Goal: Task Accomplishment & Management: Use online tool/utility

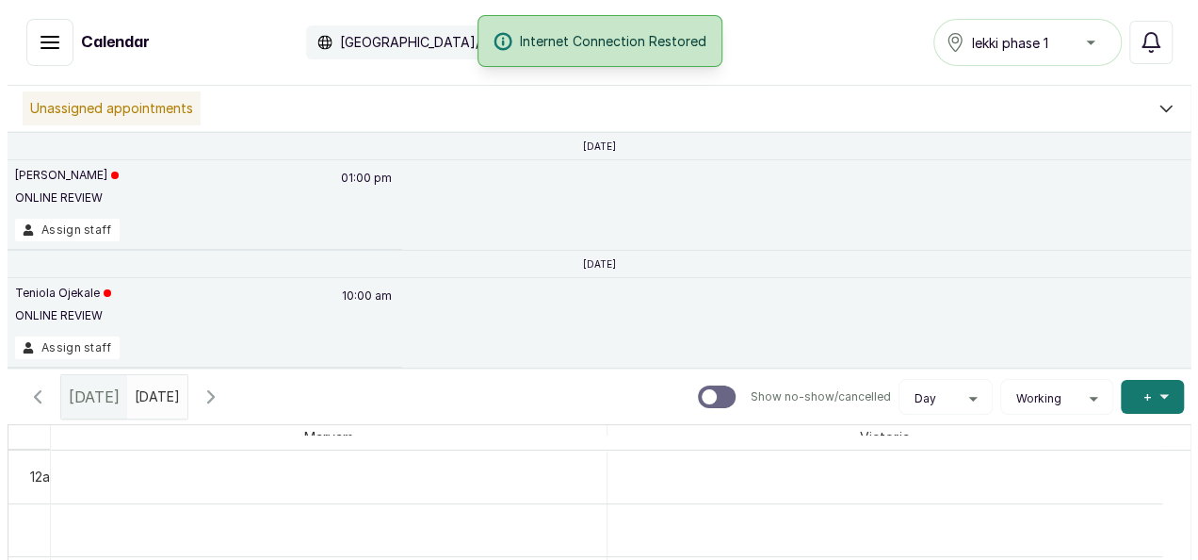
scroll to position [1168, 0]
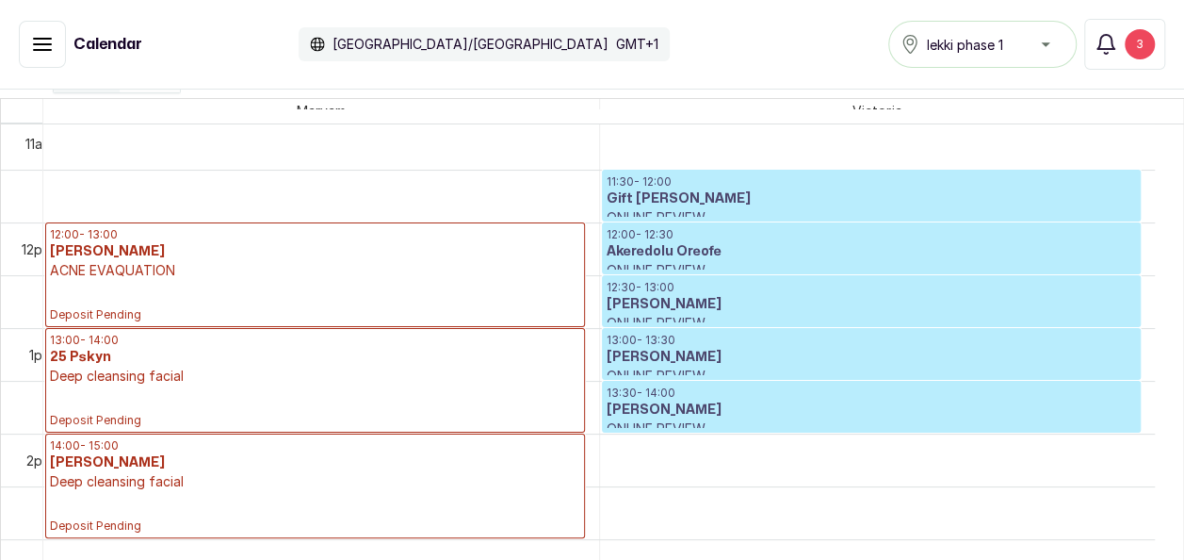
click at [383, 475] on p "Deep cleansing facial" at bounding box center [315, 481] width 530 height 19
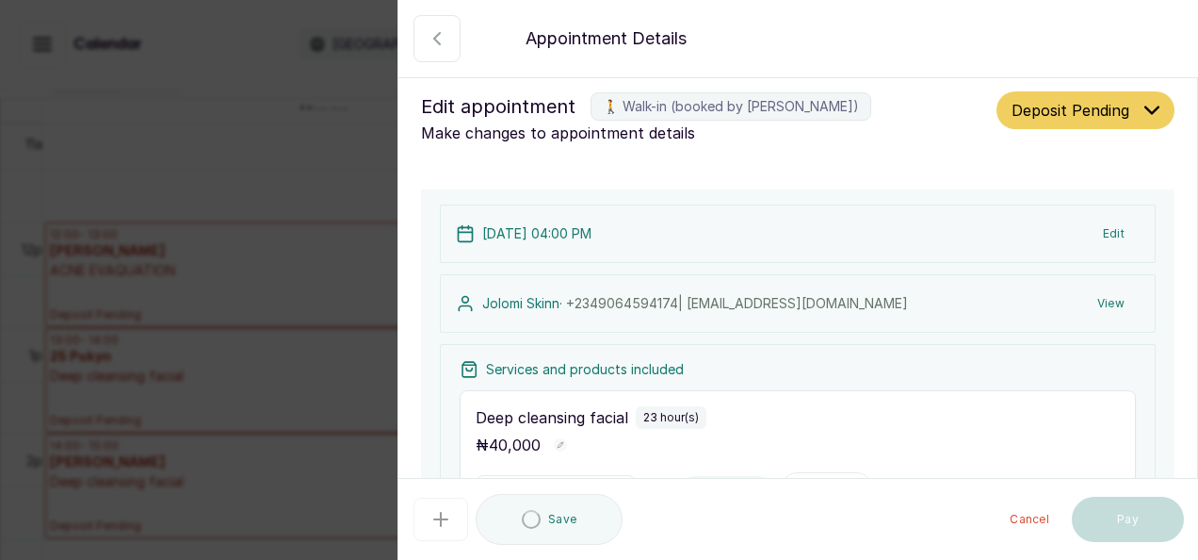
scroll to position [635, 0]
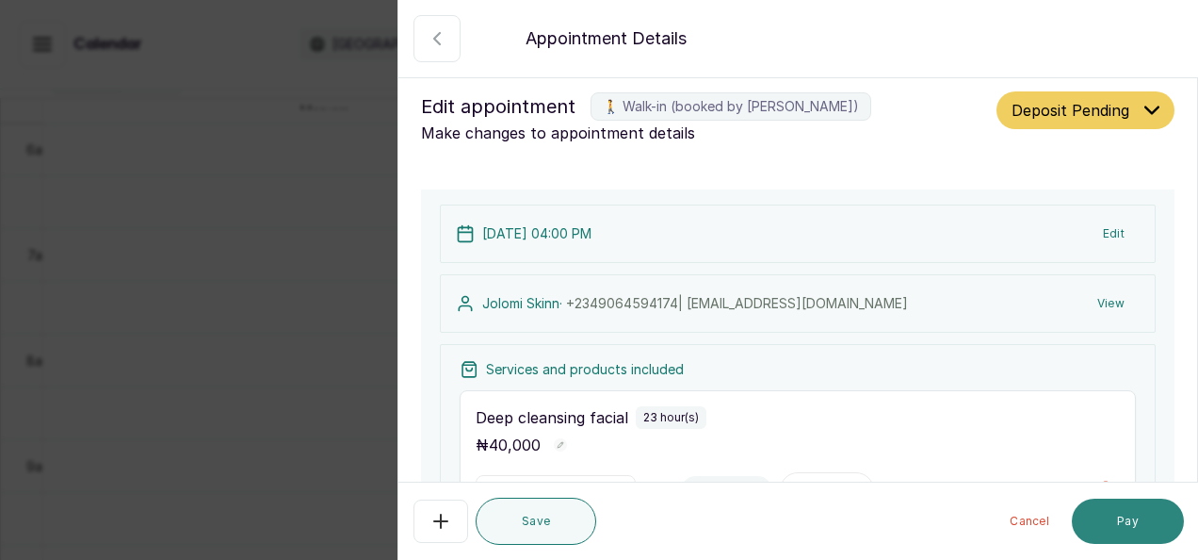
click at [1128, 513] on button "Pay" at bounding box center [1128, 520] width 112 height 45
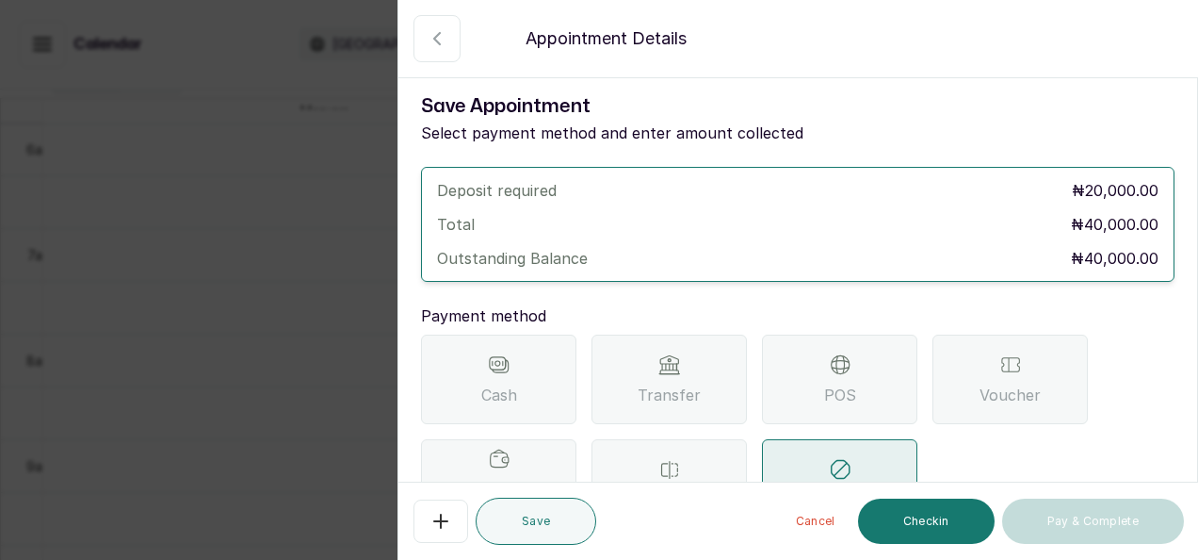
click at [506, 385] on span "Cash" at bounding box center [499, 394] width 36 height 23
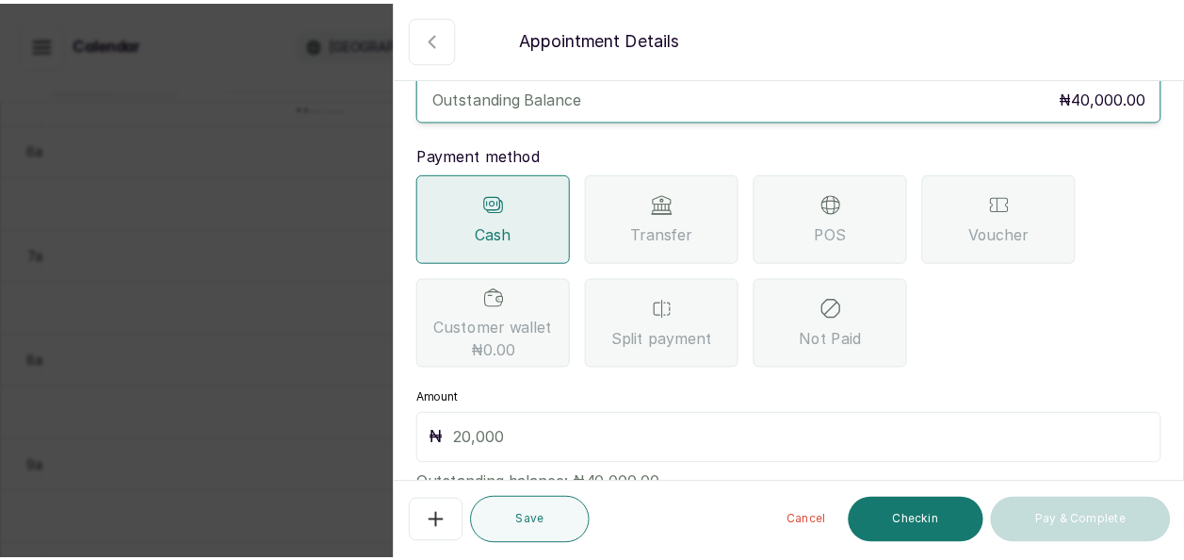
scroll to position [222, 0]
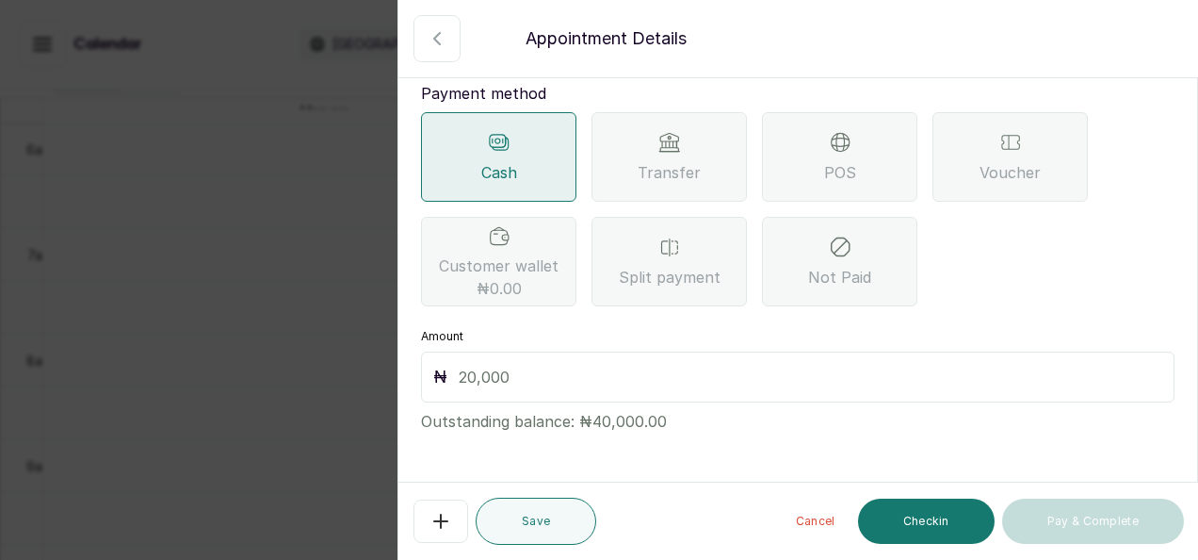
click at [552, 386] on input "text" at bounding box center [811, 377] width 704 height 26
type input "40,000"
click at [912, 510] on button "Checkin" at bounding box center [926, 520] width 137 height 45
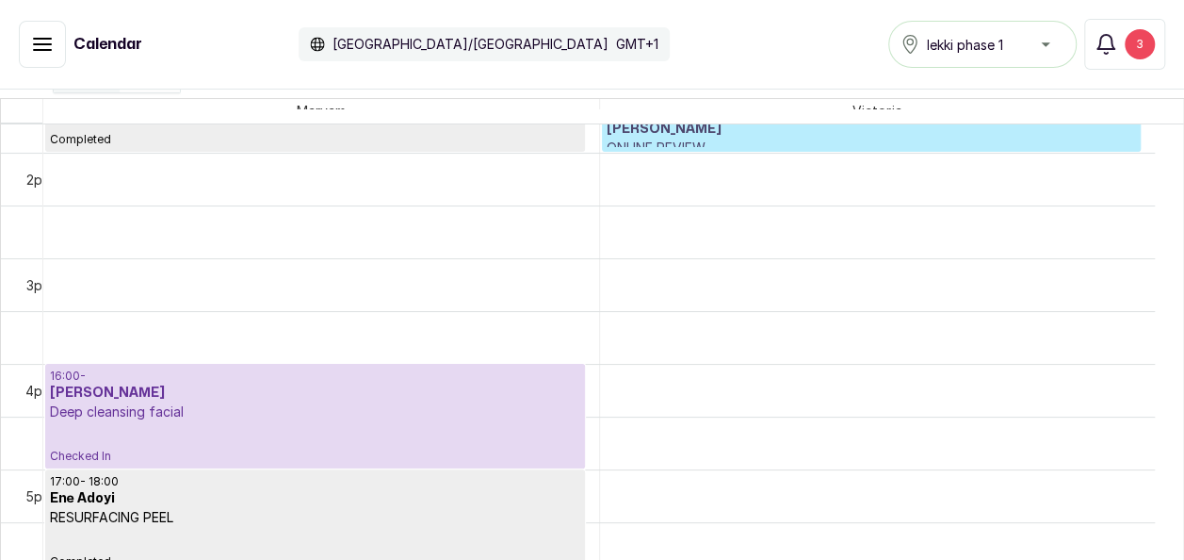
scroll to position [1451, 0]
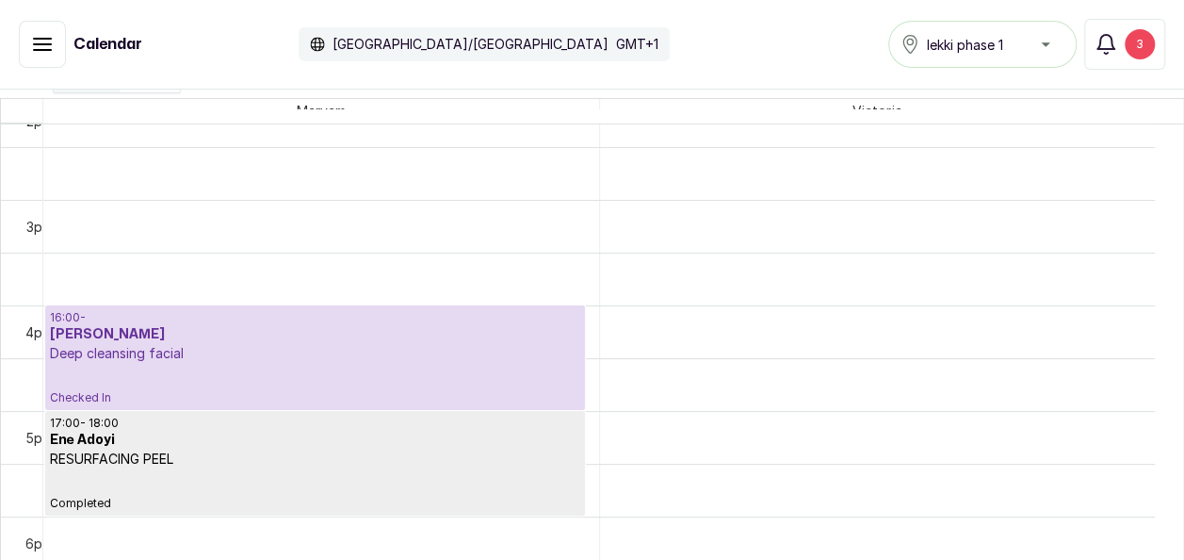
click at [203, 344] on p "Deep cleansing facial" at bounding box center [315, 353] width 530 height 19
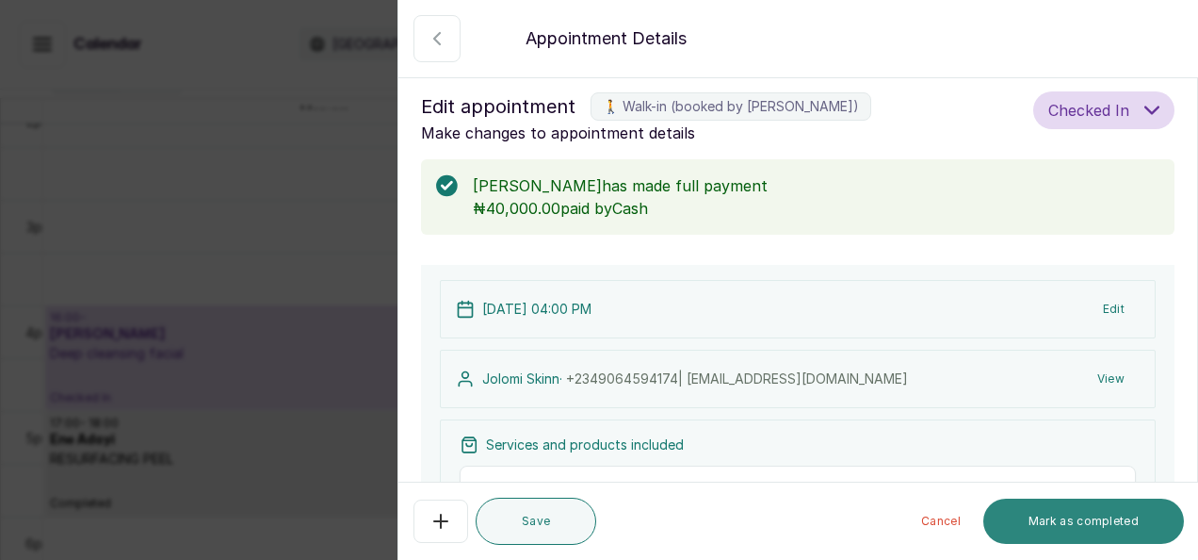
click at [1060, 526] on button "Mark as completed" at bounding box center [1084, 520] width 201 height 45
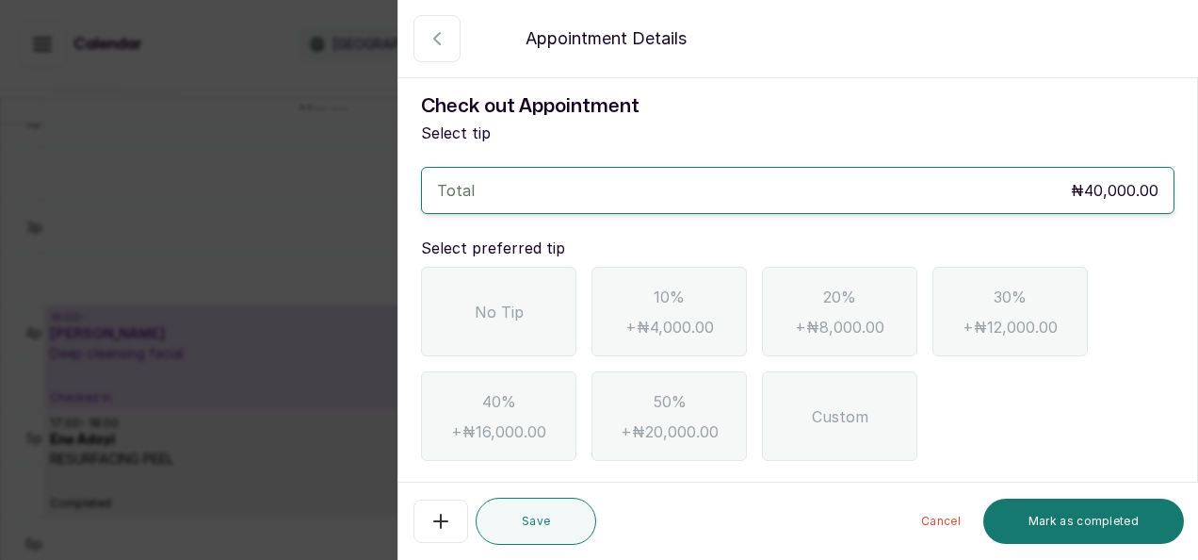
click at [460, 307] on div "No Tip" at bounding box center [498, 312] width 155 height 90
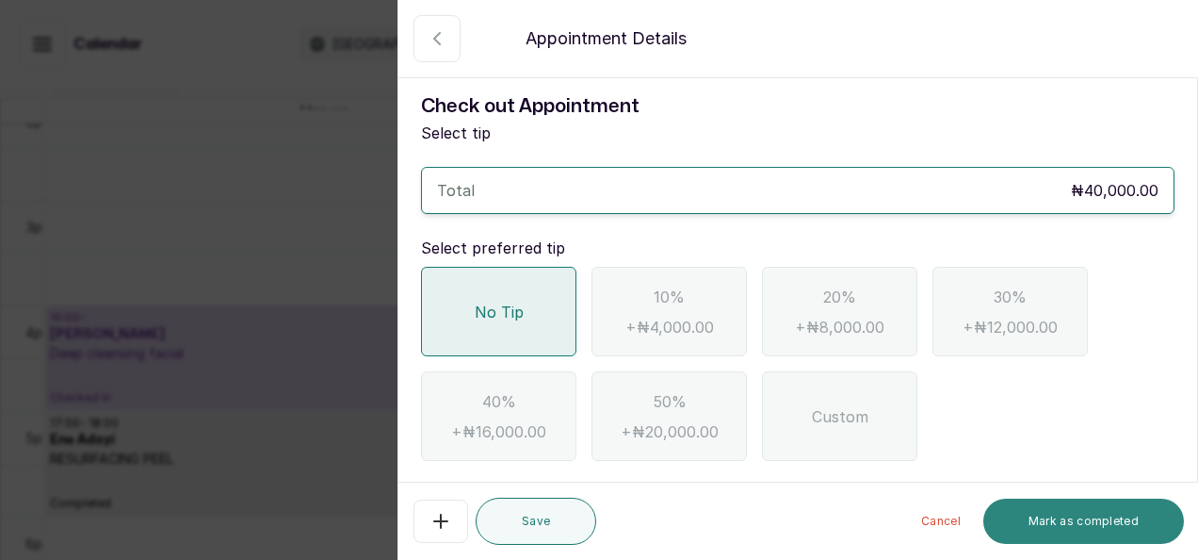
click at [1076, 510] on button "Mark as completed" at bounding box center [1084, 520] width 201 height 45
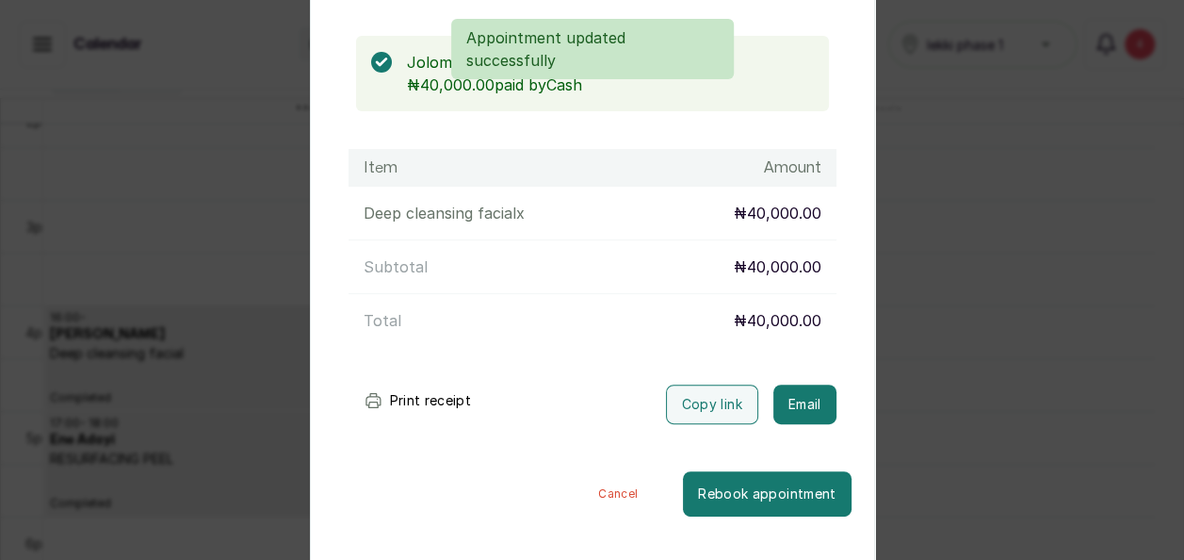
click at [591, 493] on button "Cancel" at bounding box center [618, 493] width 130 height 45
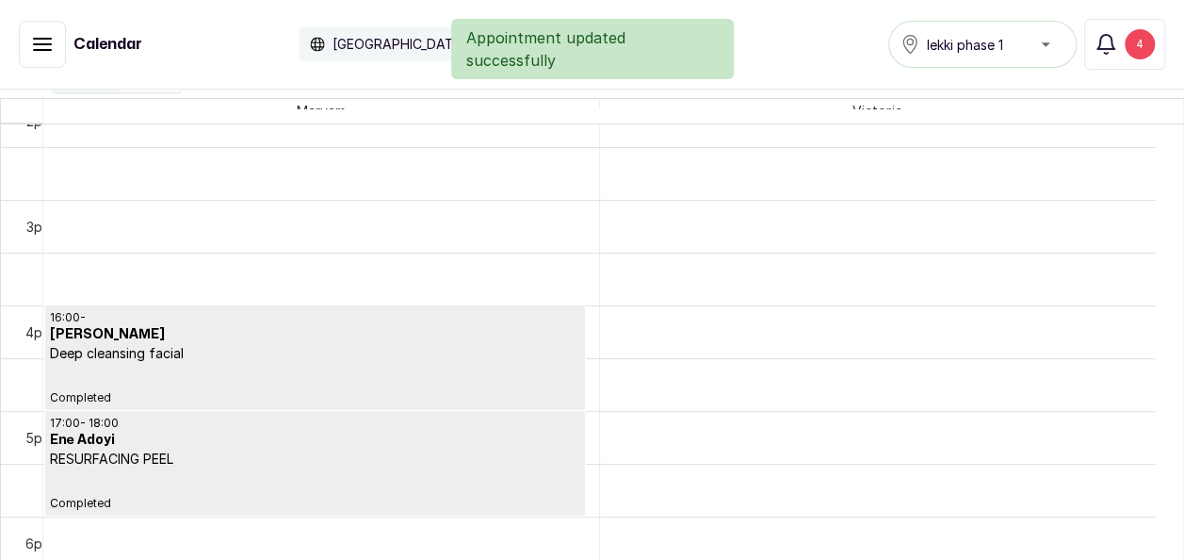
click at [1126, 48] on div "Appointment updated successfully" at bounding box center [592, 49] width 1184 height 60
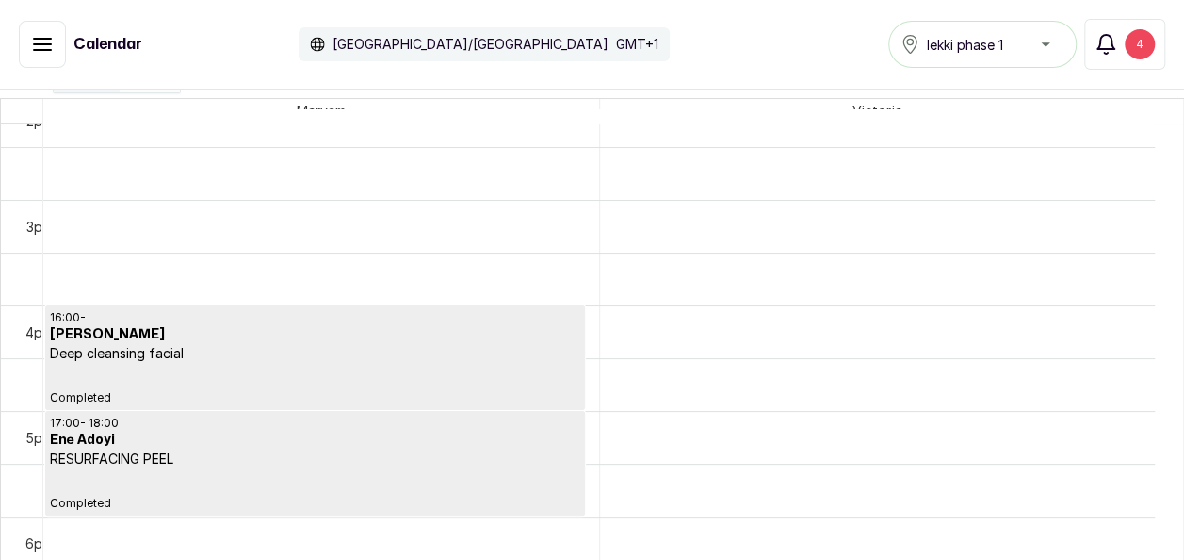
click at [1129, 40] on div "4" at bounding box center [1140, 44] width 30 height 30
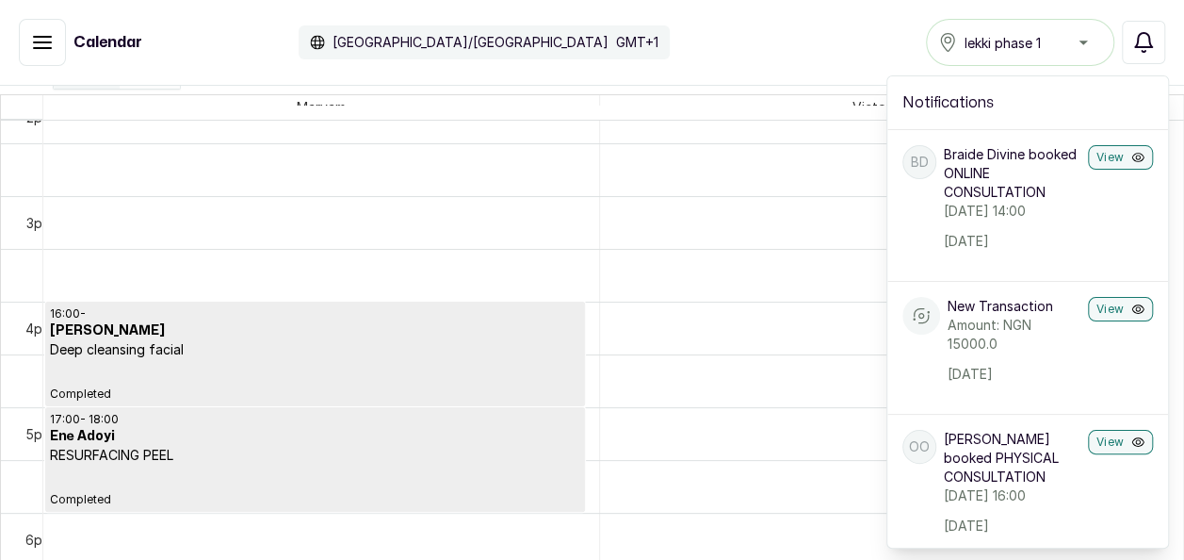
click at [593, 36] on div "Calendar [GEOGRAPHIC_DATA]/[GEOGRAPHIC_DATA] GMT+1 lekki phase 1 Notifications …" at bounding box center [592, 42] width 1147 height 47
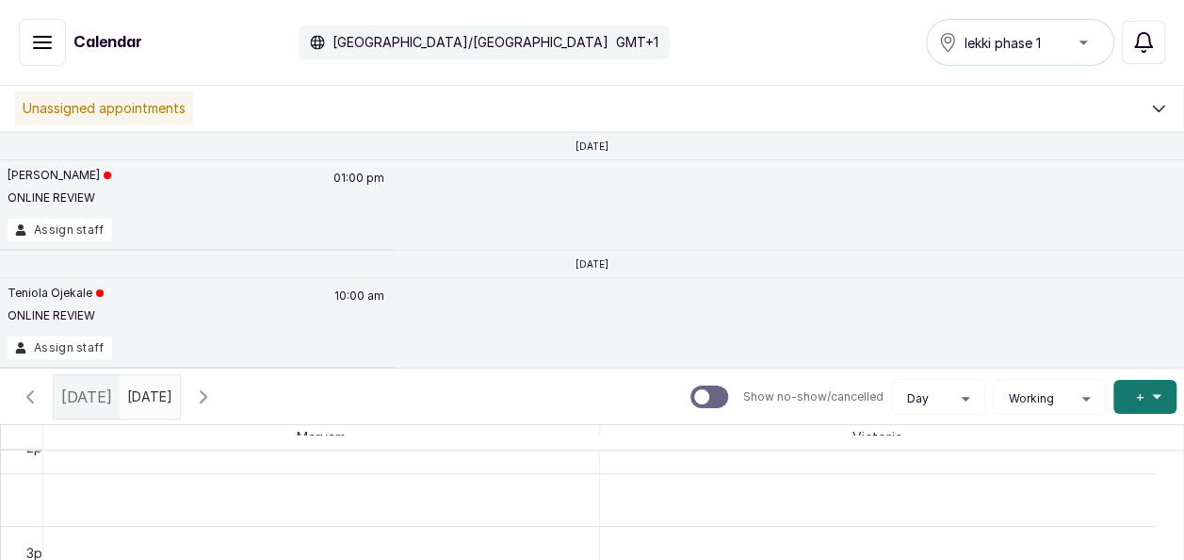
type input "dd/MM/yyyy"
click at [143, 396] on input "dd/MM/yyyy" at bounding box center [132, 392] width 23 height 32
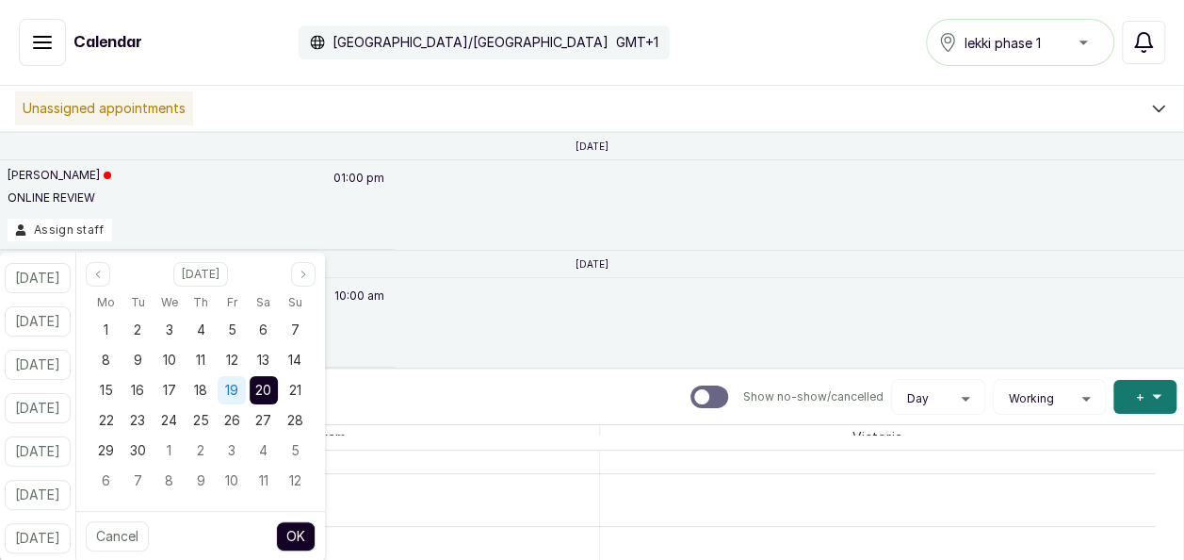
click at [238, 389] on span "19" at bounding box center [231, 390] width 13 height 16
click at [313, 535] on button "OK" at bounding box center [296, 536] width 40 height 30
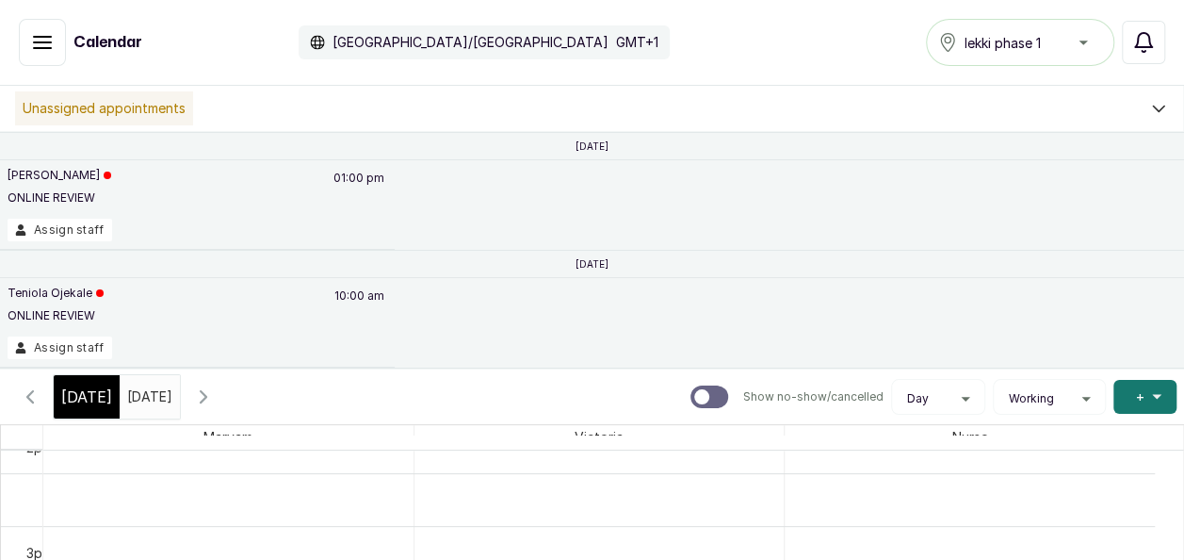
type input "[DATE]"
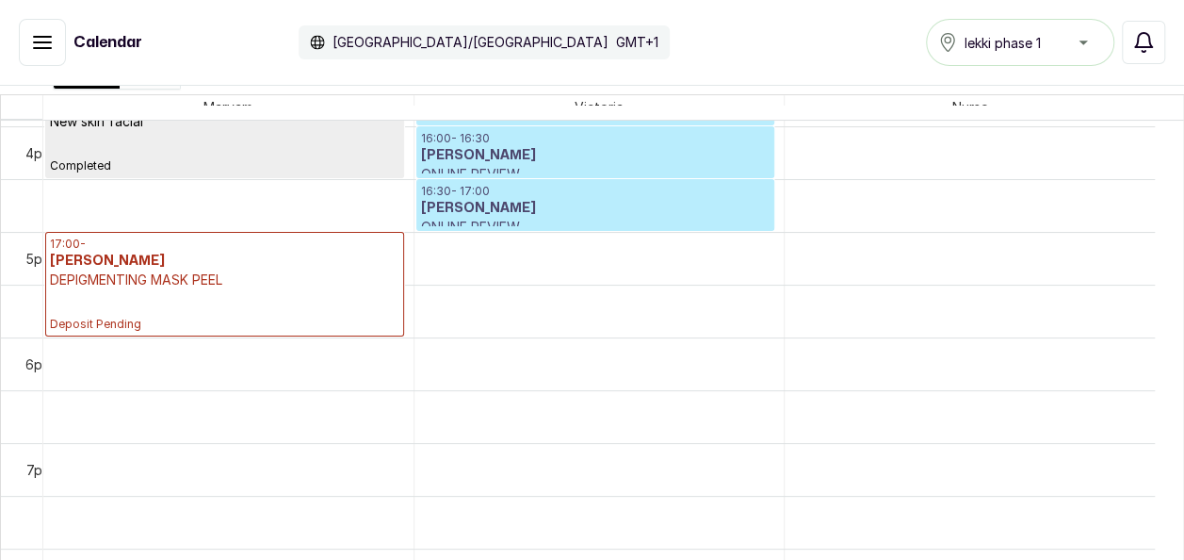
click at [270, 286] on p "DEPIGMENTING MASK PEEL" at bounding box center [225, 279] width 350 height 19
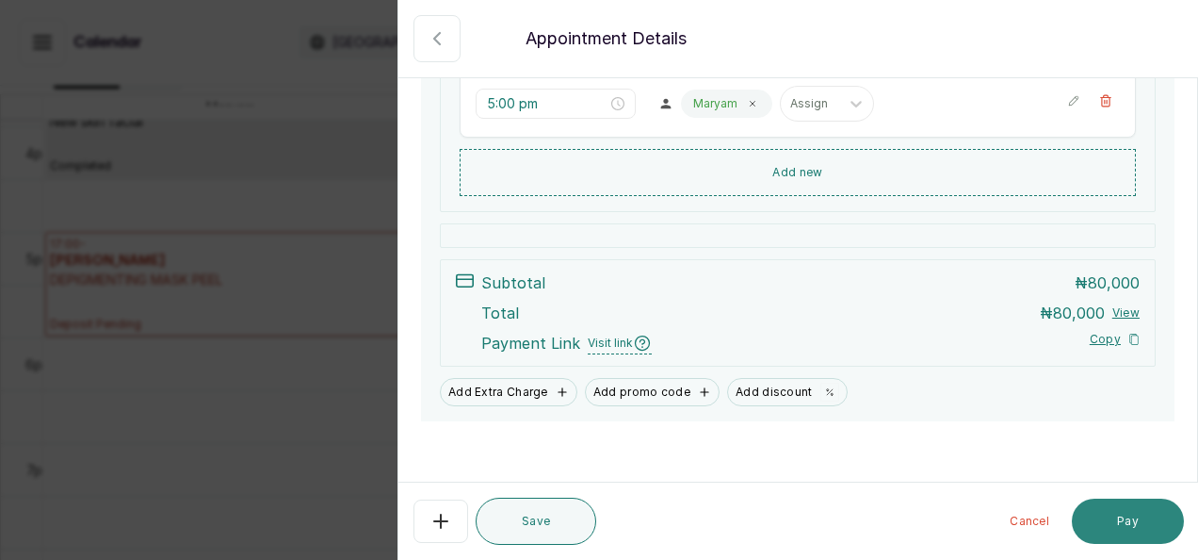
click at [1134, 527] on button "Pay" at bounding box center [1128, 520] width 112 height 45
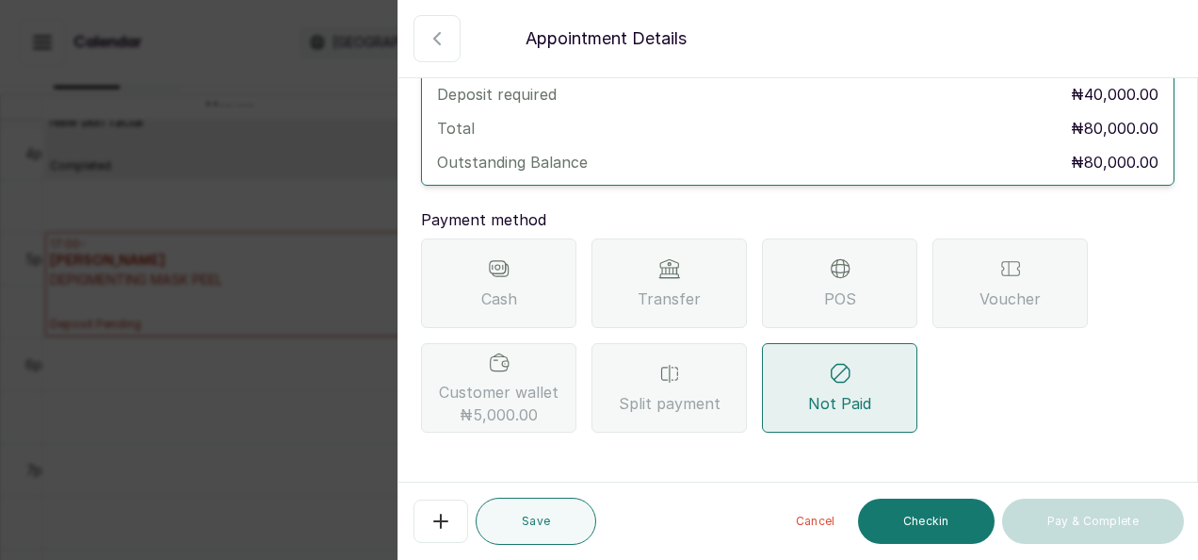
click at [507, 303] on span "Cash" at bounding box center [499, 298] width 36 height 23
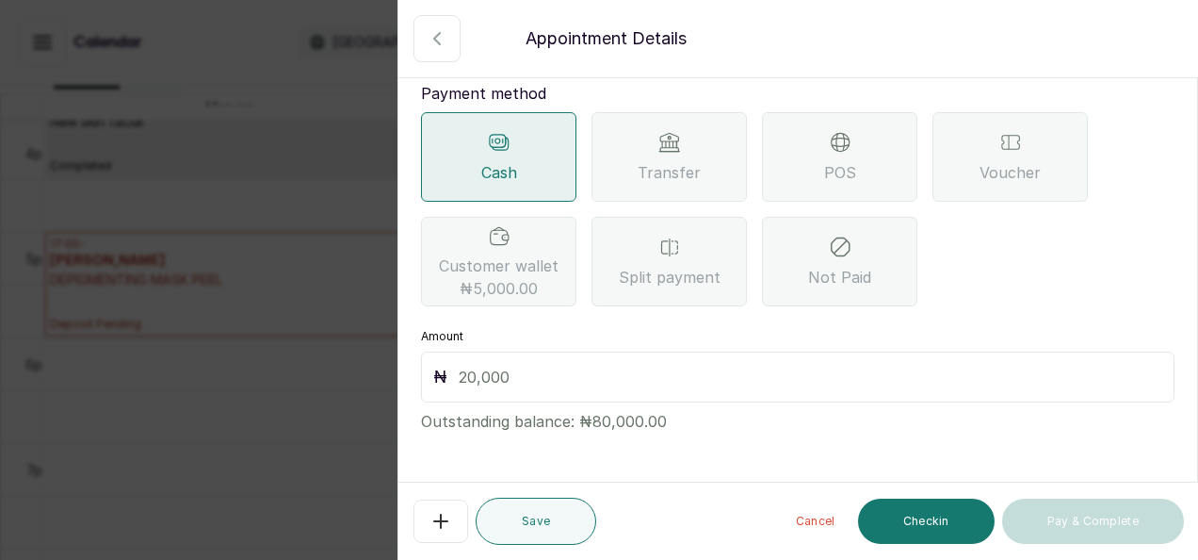
click at [501, 364] on input "text" at bounding box center [811, 377] width 704 height 26
type input "80,000"
click at [931, 531] on button "Checkin" at bounding box center [926, 520] width 137 height 45
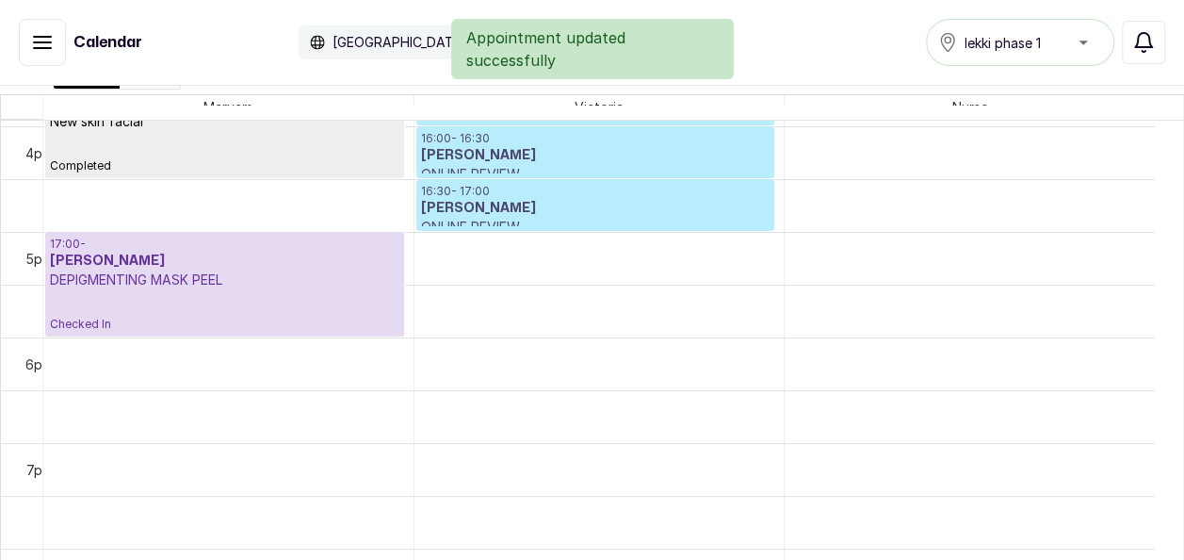
click at [72, 282] on p "DEPIGMENTING MASK PEEL" at bounding box center [225, 279] width 350 height 19
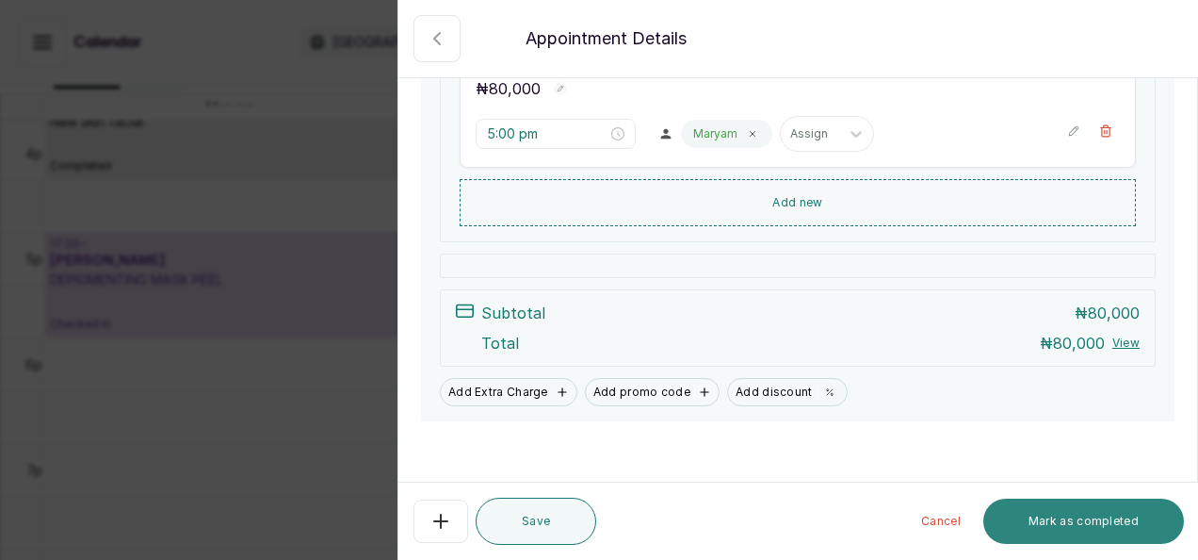
click at [1098, 533] on button "Mark as completed" at bounding box center [1084, 520] width 201 height 45
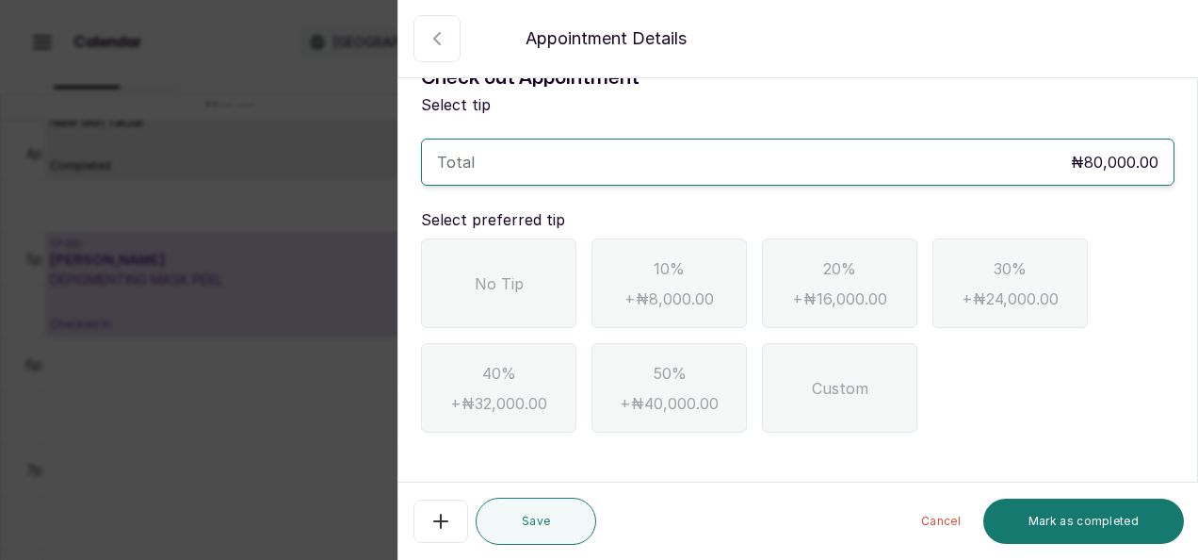
click at [499, 294] on div "No Tip" at bounding box center [498, 283] width 155 height 90
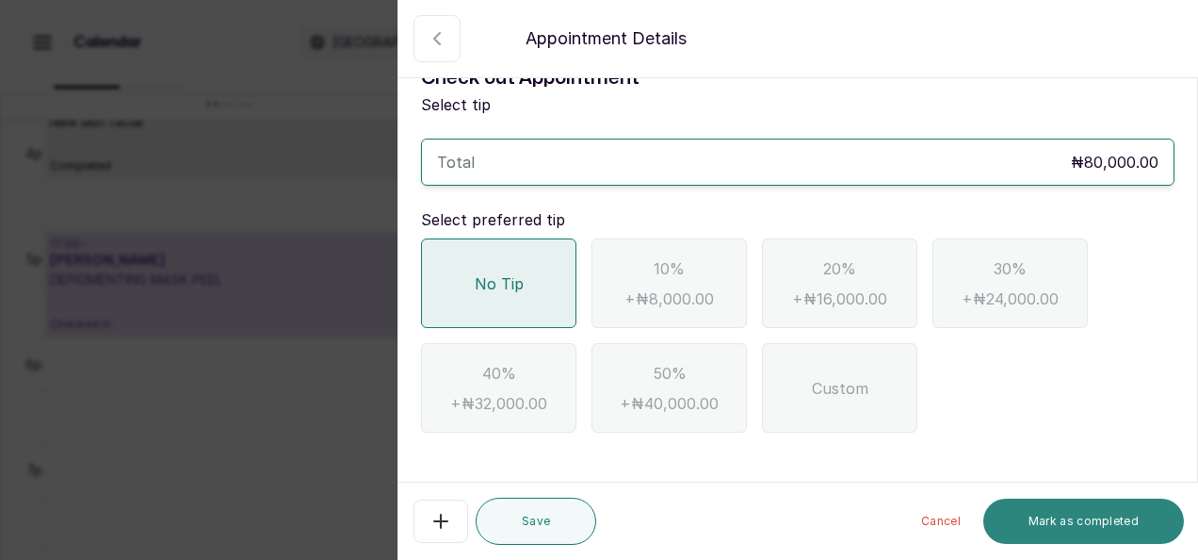
click at [1085, 518] on button "Mark as completed" at bounding box center [1084, 520] width 201 height 45
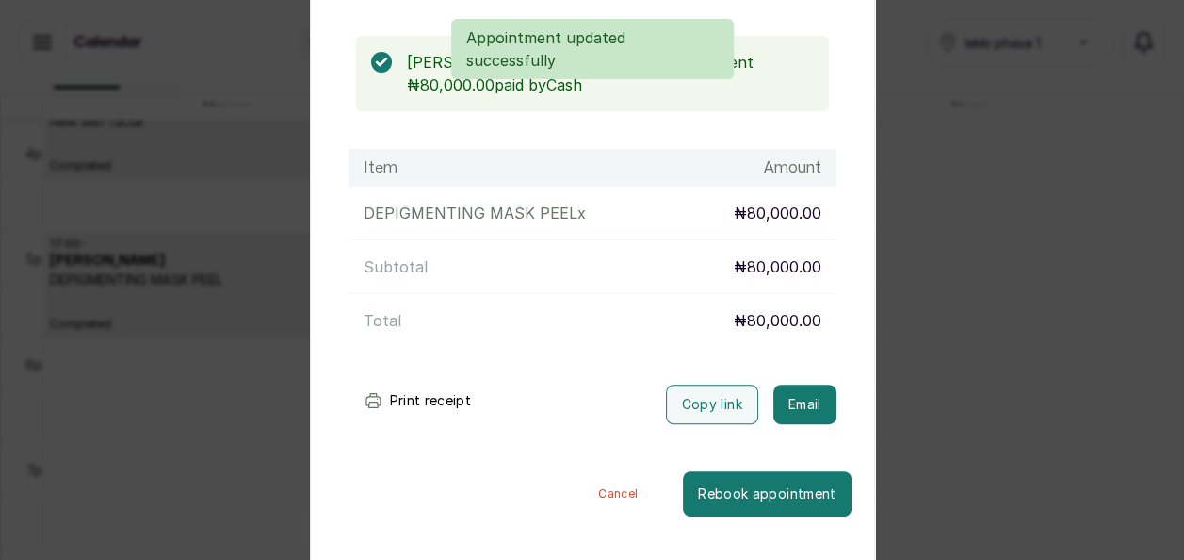
click at [587, 481] on button "Cancel" at bounding box center [618, 493] width 130 height 45
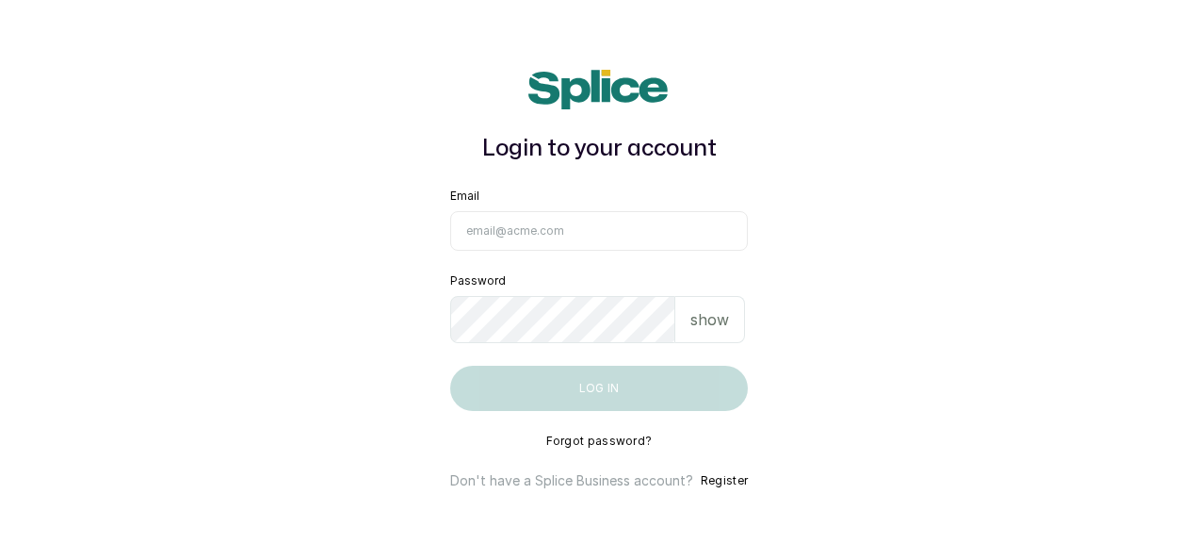
type input "[EMAIL_ADDRESS][DOMAIN_NAME]"
click at [678, 395] on button "Log in" at bounding box center [599, 388] width 298 height 45
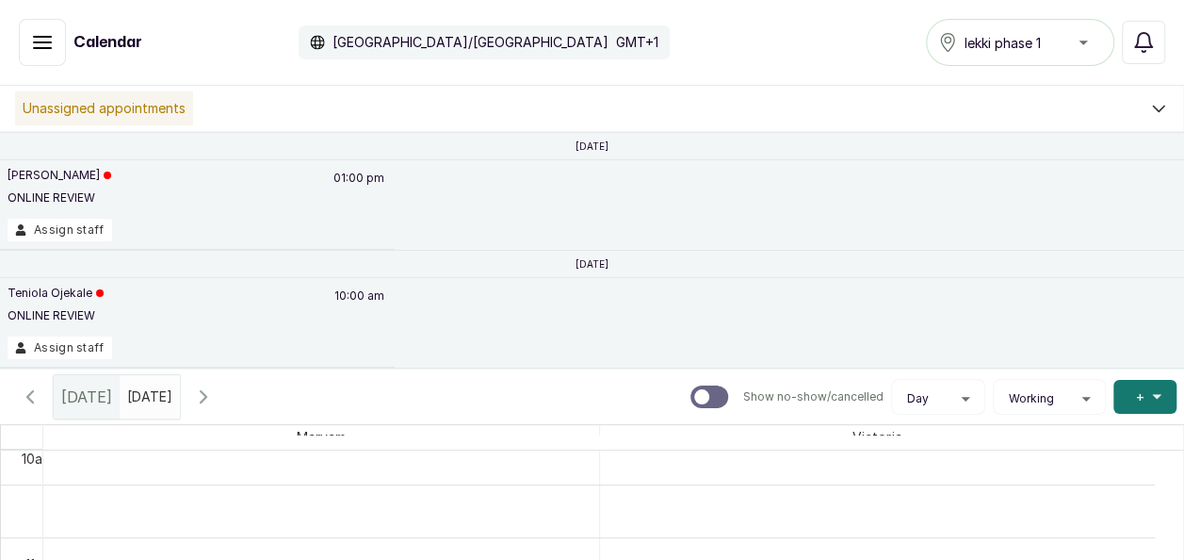
click at [26, 386] on icon "button" at bounding box center [30, 396] width 23 height 23
click at [24, 388] on icon "button" at bounding box center [30, 396] width 23 height 23
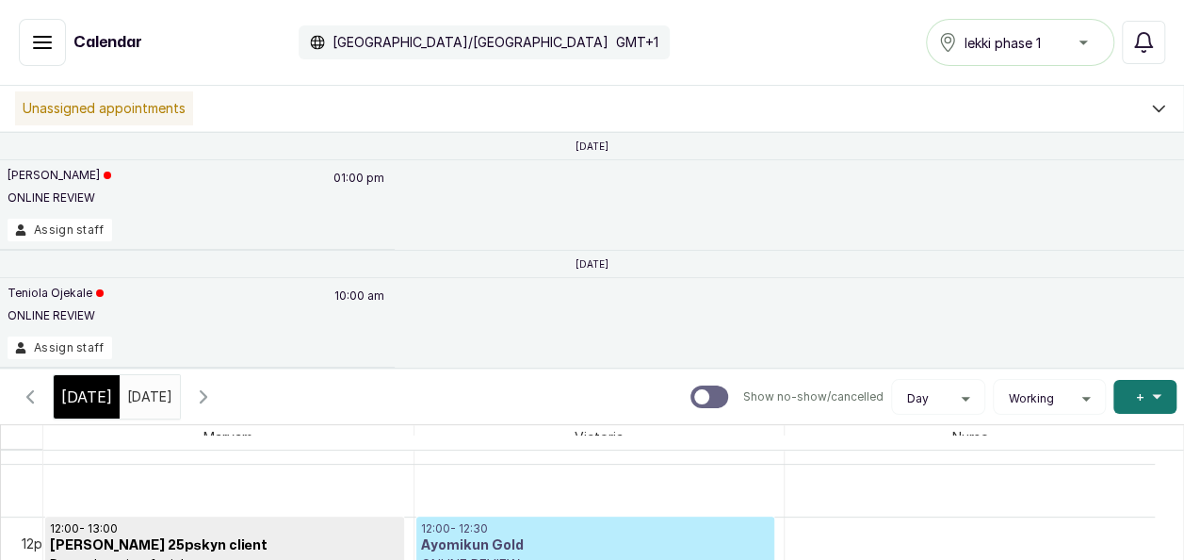
click at [30, 392] on icon "button" at bounding box center [30, 396] width 6 height 11
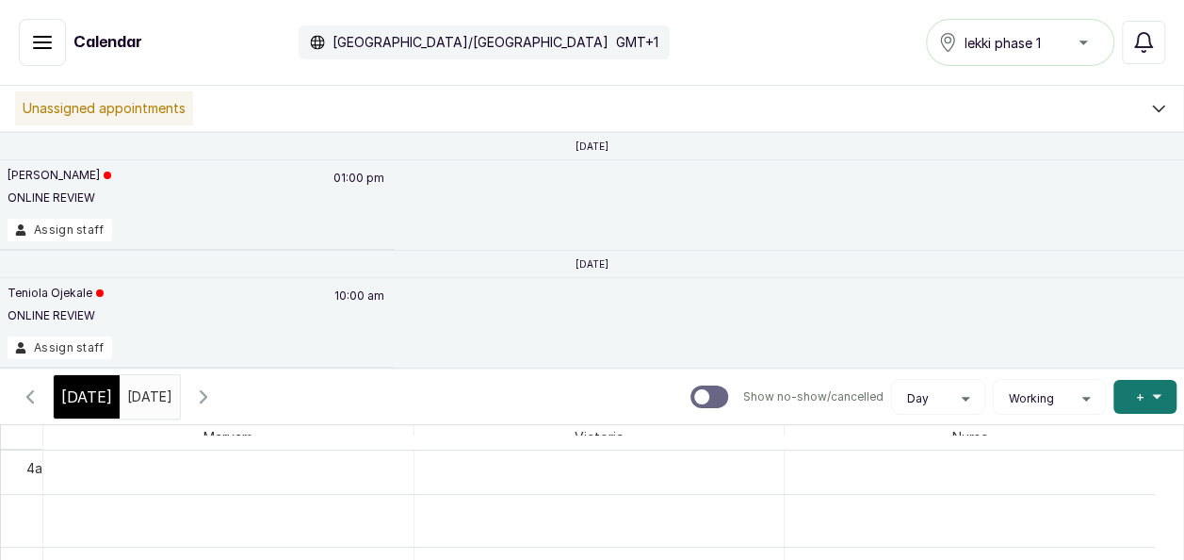
click at [27, 396] on icon "button" at bounding box center [30, 396] width 6 height 11
